Goal: Information Seeking & Learning: Learn about a topic

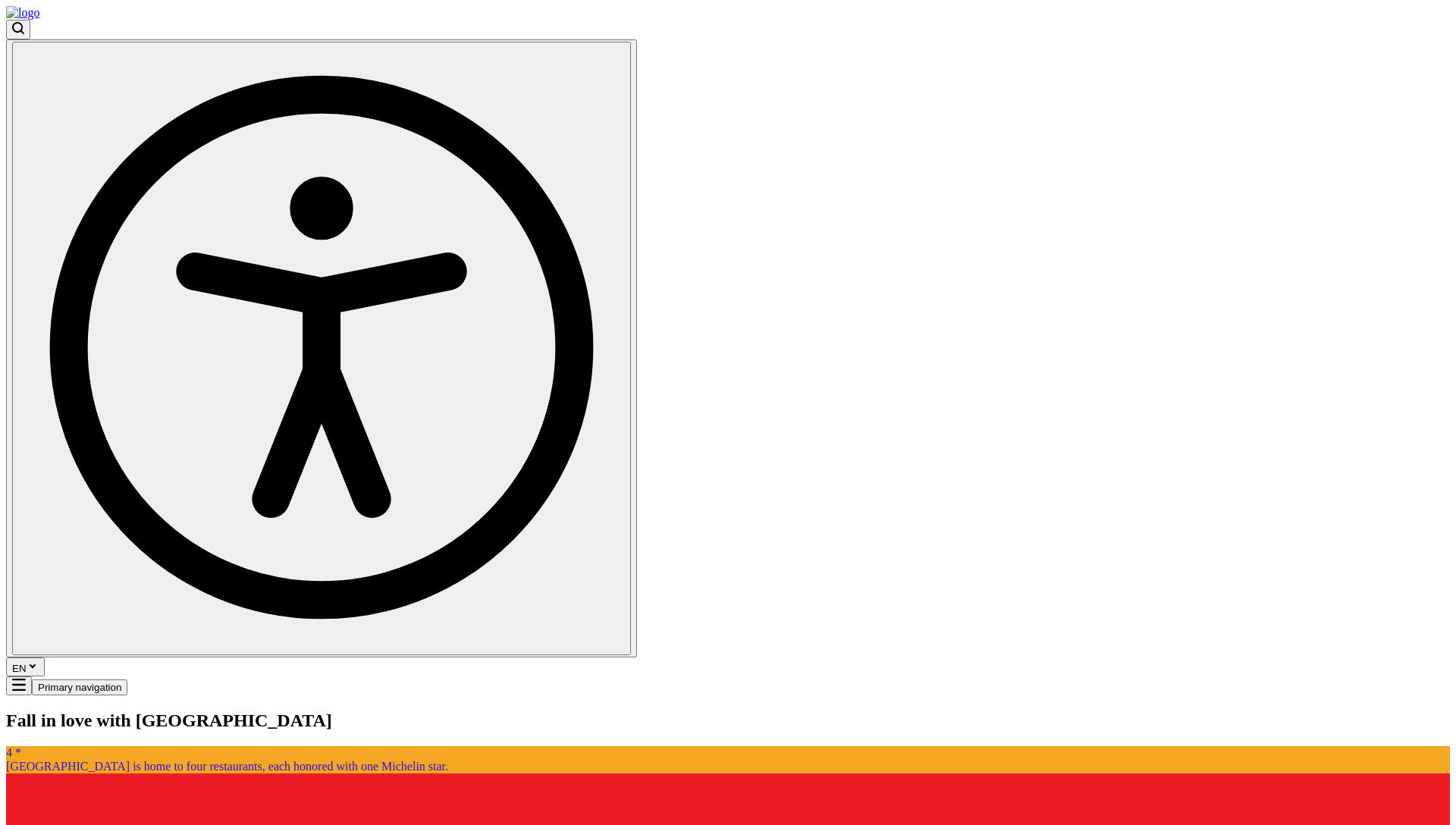
click at [45, 657] on button "EN" at bounding box center [26, 666] width 39 height 19
click at [864, 64] on button "Lt" at bounding box center [854, 55] width 20 height 16
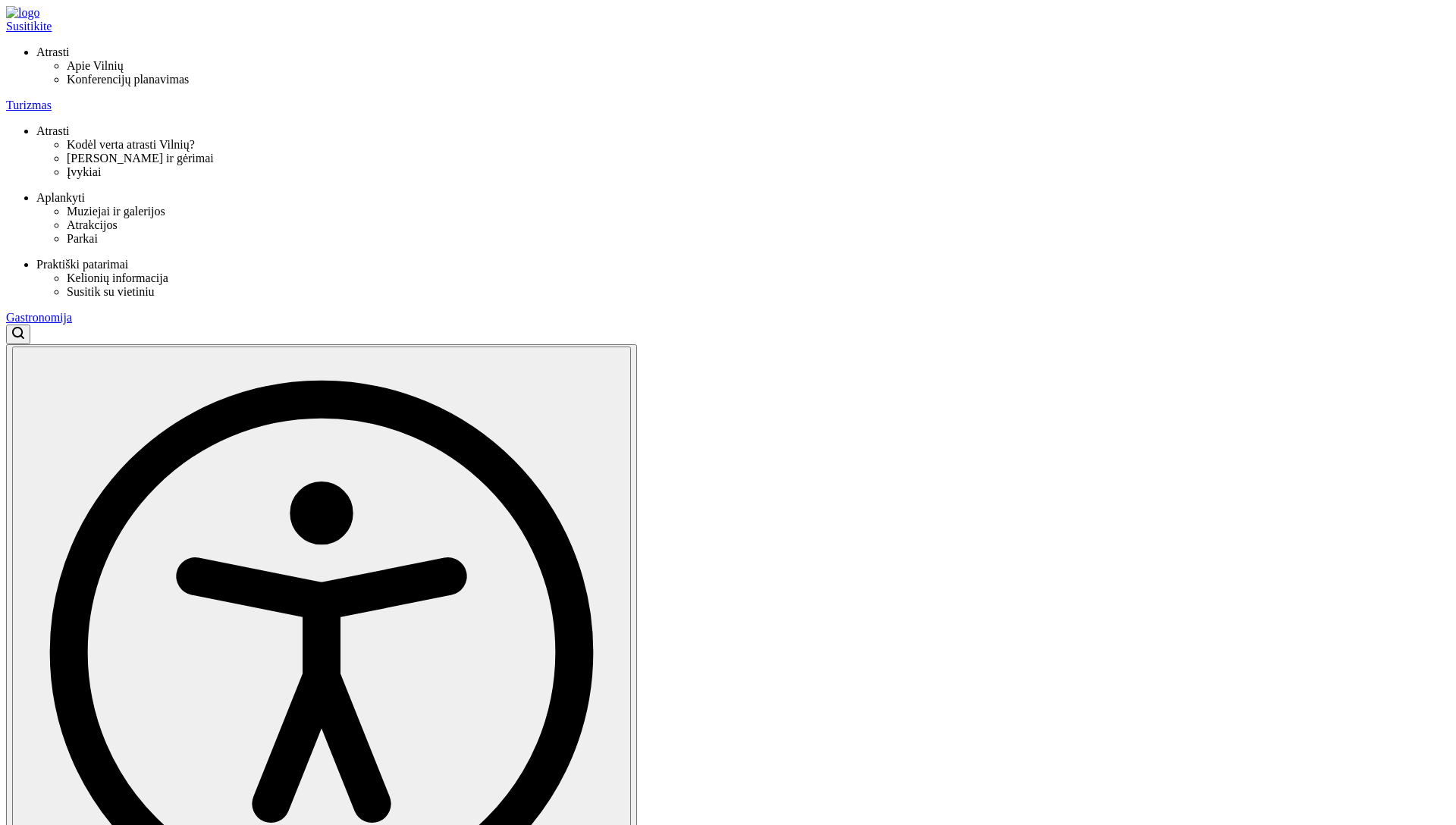
click at [189, 85] on span "Konferencijų planavimas" at bounding box center [127, 79] width 122 height 13
click at [124, 72] on span "Apie Vilnių" at bounding box center [95, 66] width 57 height 13
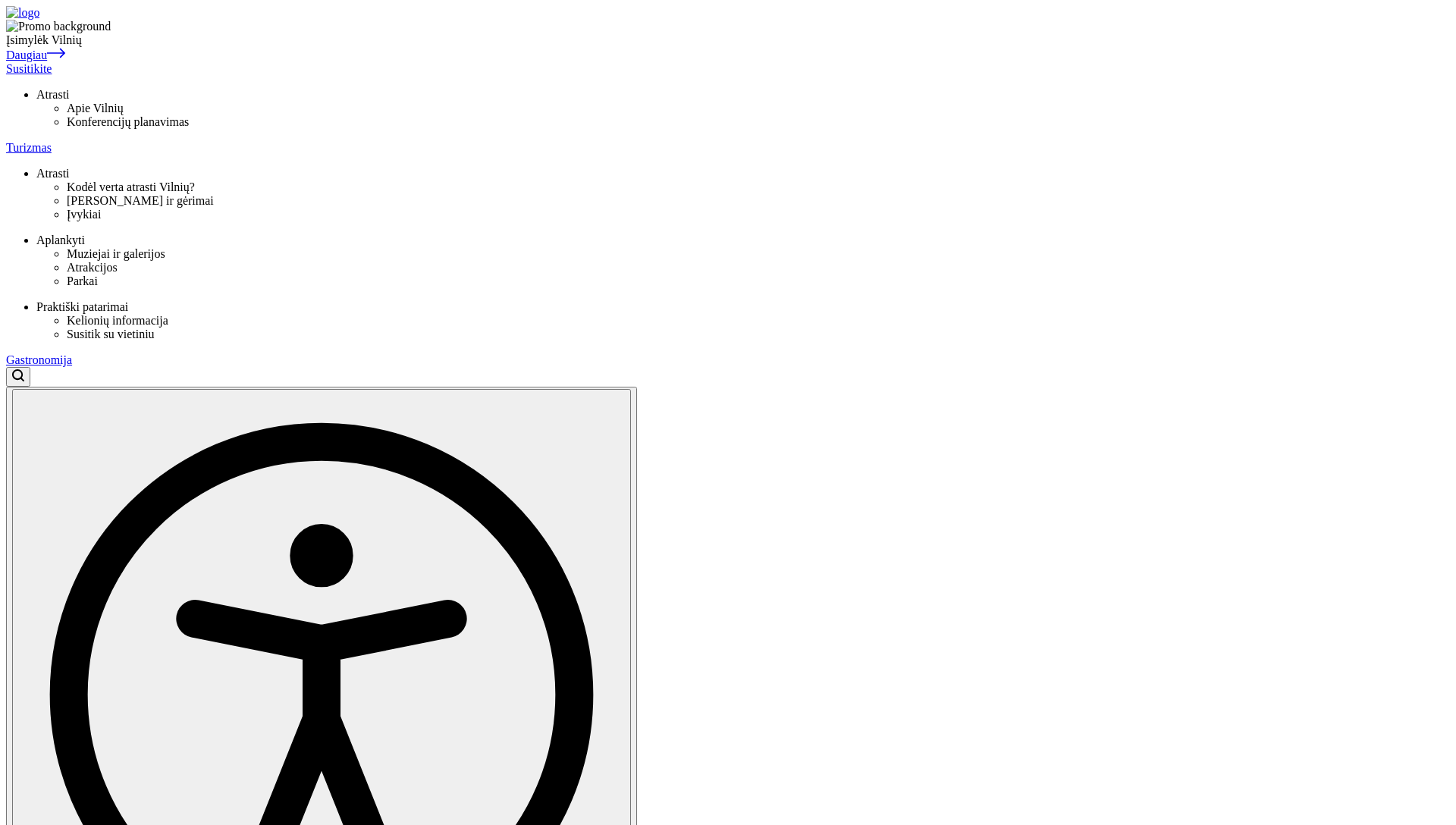
click at [195, 180] on span "Kodėl verta atrasti Vilnių?" at bounding box center [131, 187] width 128 height 13
click at [165, 247] on span "Muziejai ir galerijos" at bounding box center [116, 254] width 98 height 13
click at [154, 327] on span "Susitik su vietiniu" at bounding box center [111, 334] width 88 height 13
click at [195, 180] on span "Kodėl verta atrasti Vilnių?" at bounding box center [131, 187] width 128 height 13
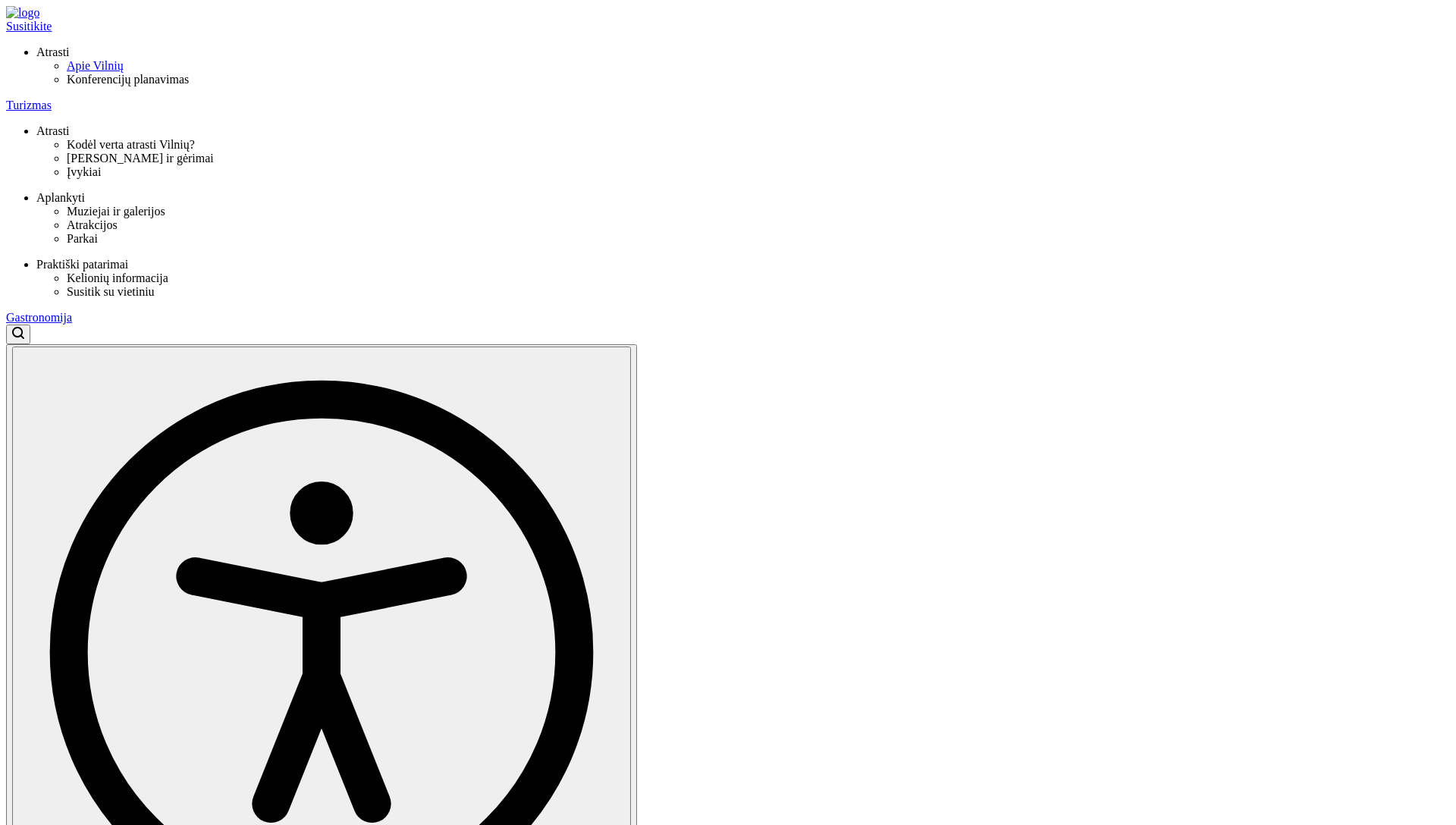
click at [340, 72] on div "Apie Vilnių" at bounding box center [758, 66] width 1383 height 14
click at [344, 72] on div "Apie Vilnių" at bounding box center [758, 66] width 1383 height 14
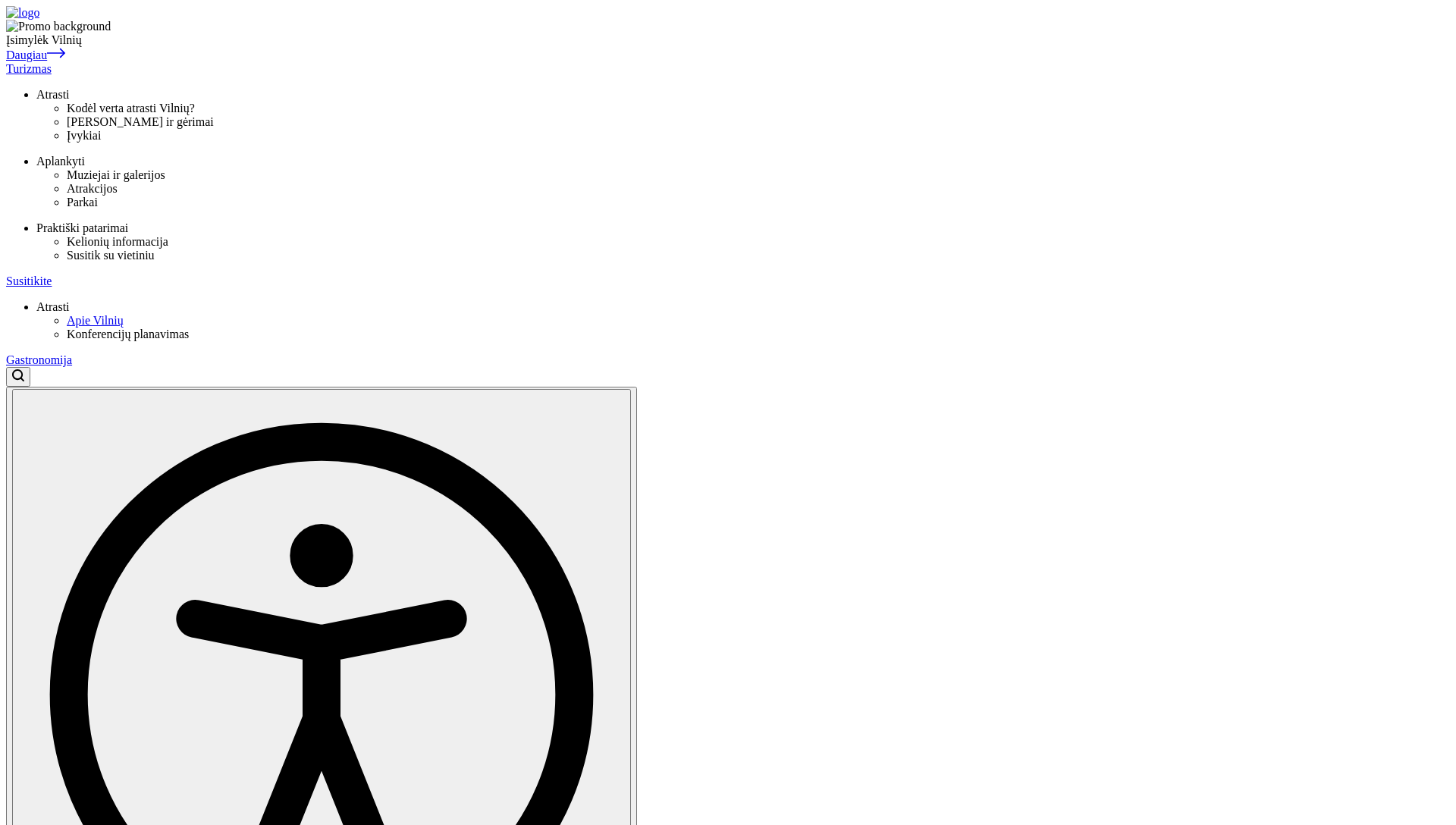
click at [195, 114] on span "Kodėl verta atrasti Vilnių?" at bounding box center [131, 108] width 128 height 13
click at [493, 62] on div "Turizmas" at bounding box center [728, 69] width 1444 height 14
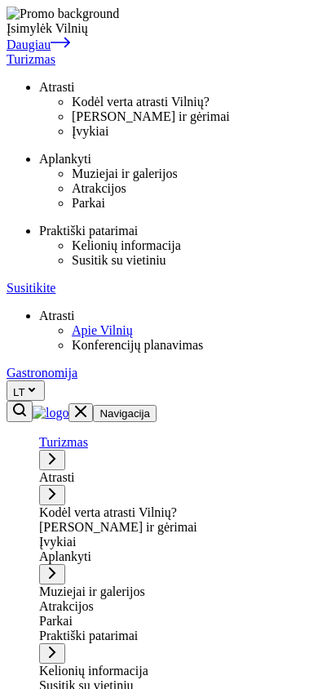
click at [65, 450] on button "Primary navigation" at bounding box center [52, 460] width 26 height 20
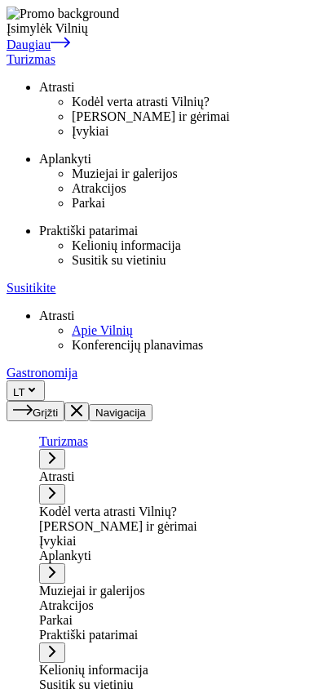
click at [55, 488] on icon "Primary navigation" at bounding box center [52, 493] width 5 height 10
click at [28, 403] on icon "button" at bounding box center [23, 409] width 20 height 13
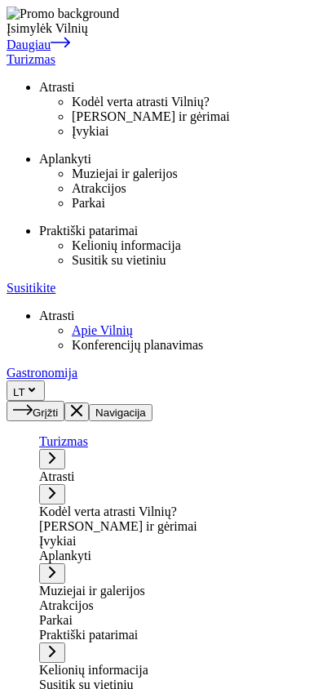
click at [25, 401] on button "Grįžti" at bounding box center [36, 411] width 58 height 20
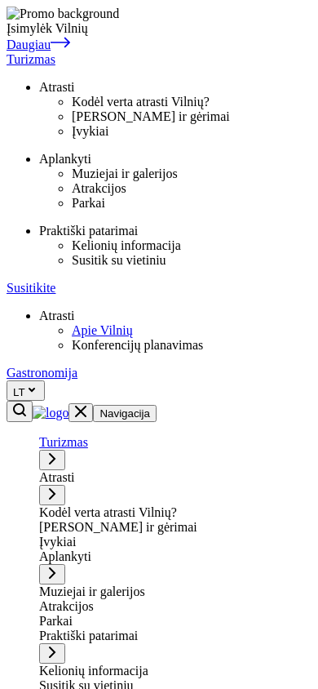
click at [86, 406] on icon "Mobile menu" at bounding box center [80, 411] width 11 height 11
